Goal: Task Accomplishment & Management: Use online tool/utility

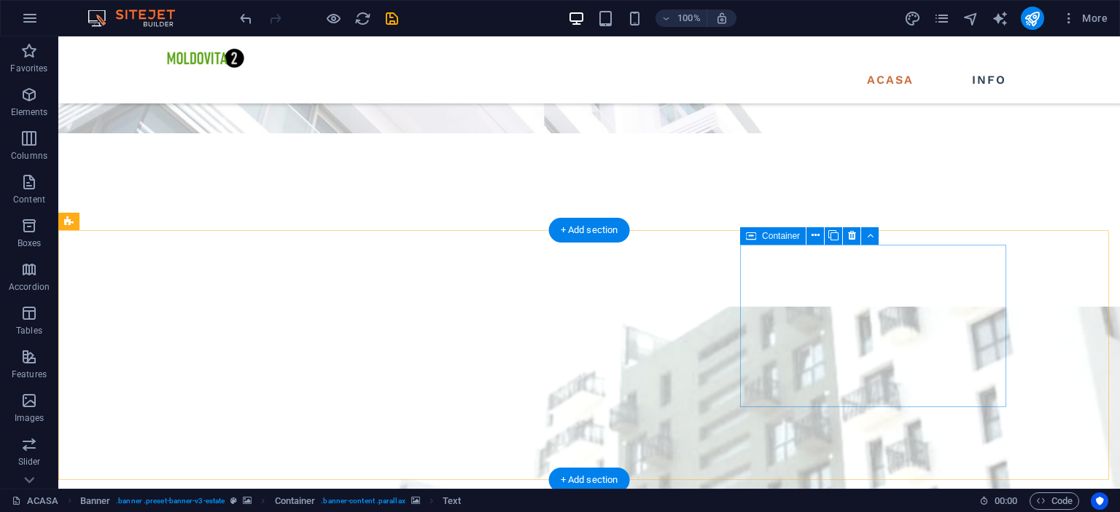
scroll to position [364, 0]
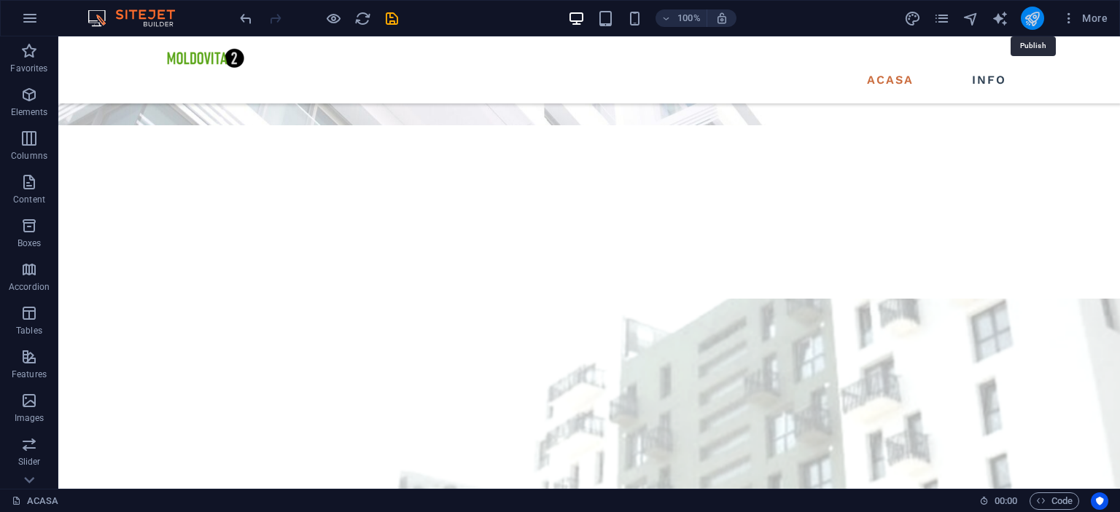
click at [1034, 16] on icon "publish" at bounding box center [1031, 18] width 17 height 17
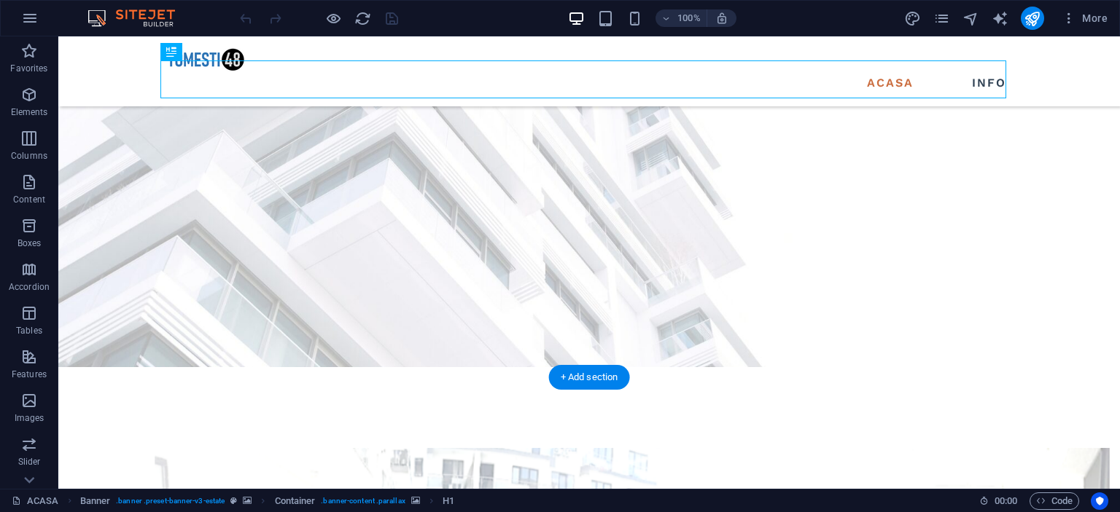
scroll to position [146, 0]
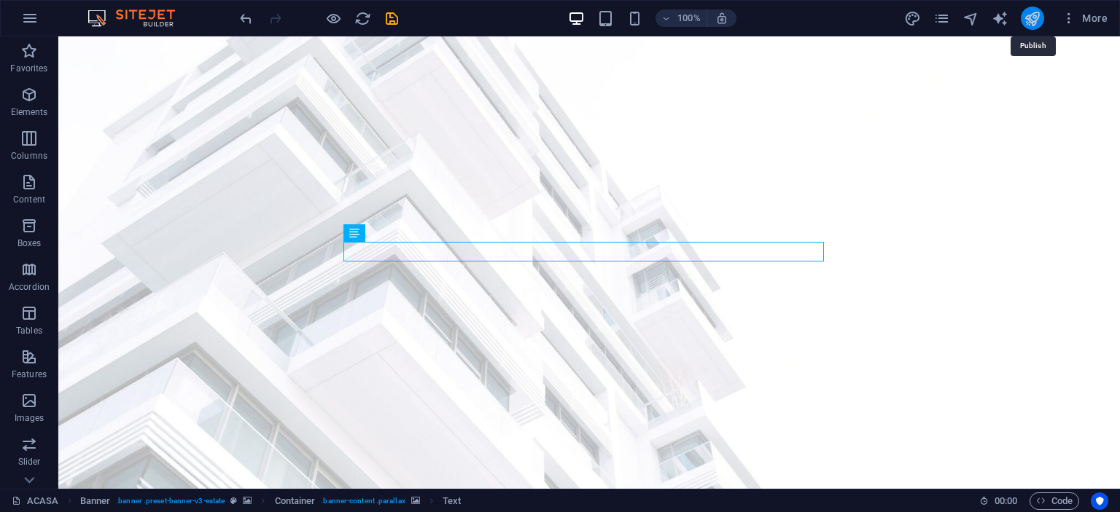
click at [1031, 15] on icon "publish" at bounding box center [1031, 18] width 17 height 17
